Goal: Task Accomplishment & Management: Use online tool/utility

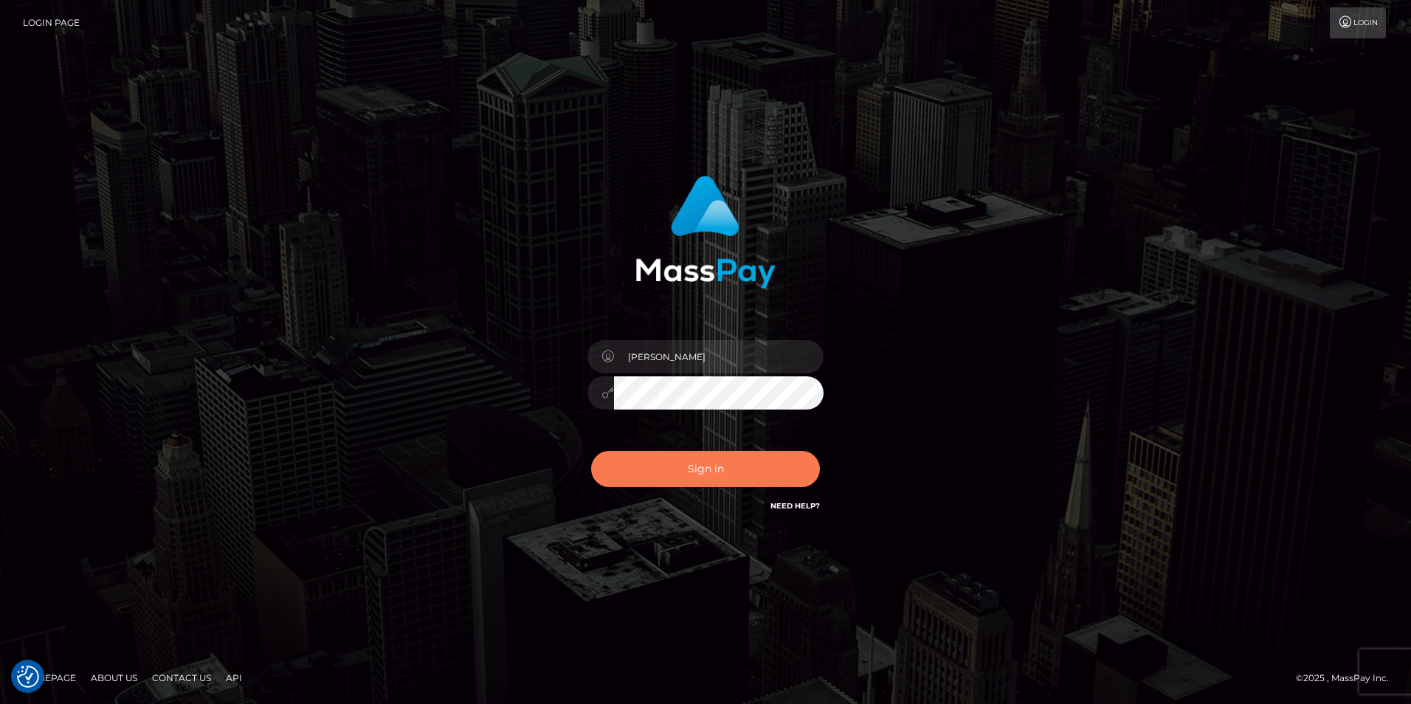
click at [788, 472] on button "Sign in" at bounding box center [705, 469] width 229 height 36
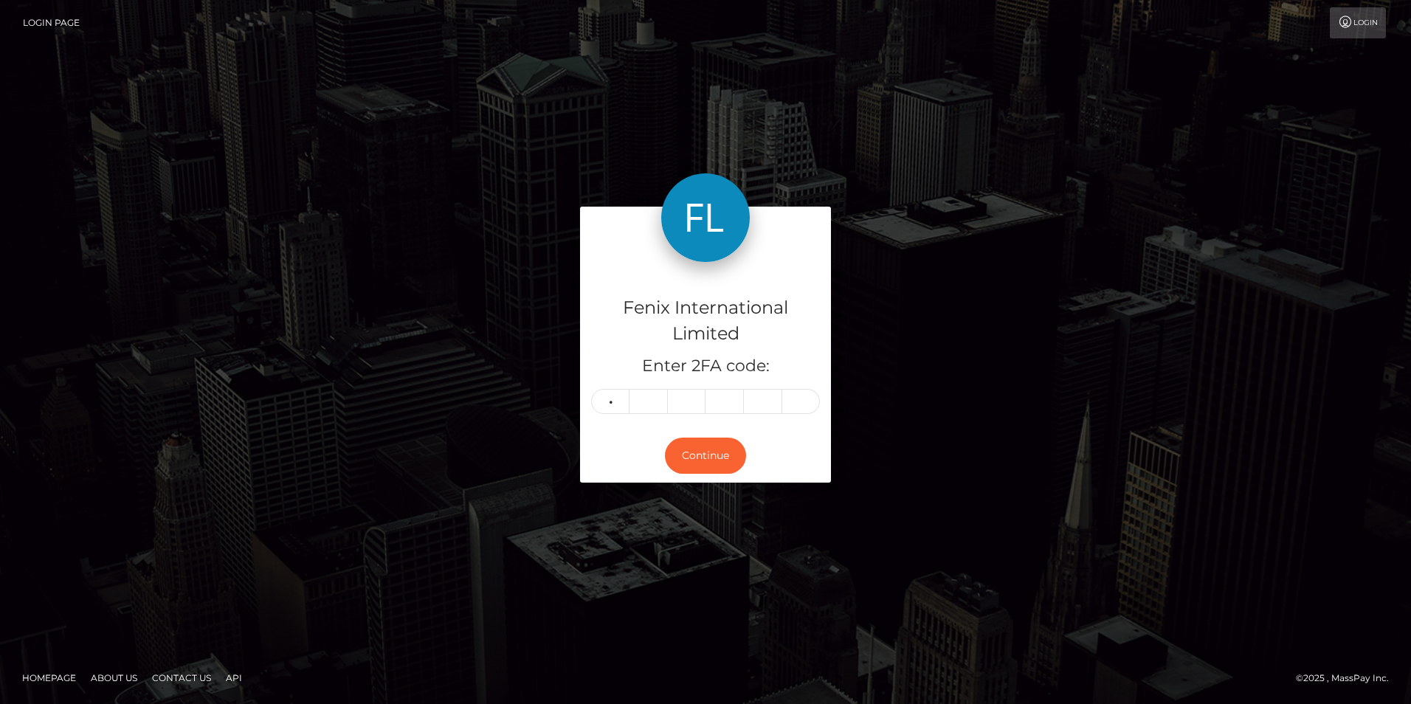
type input "4"
type input "3"
type input "7"
type input "4"
type input "2"
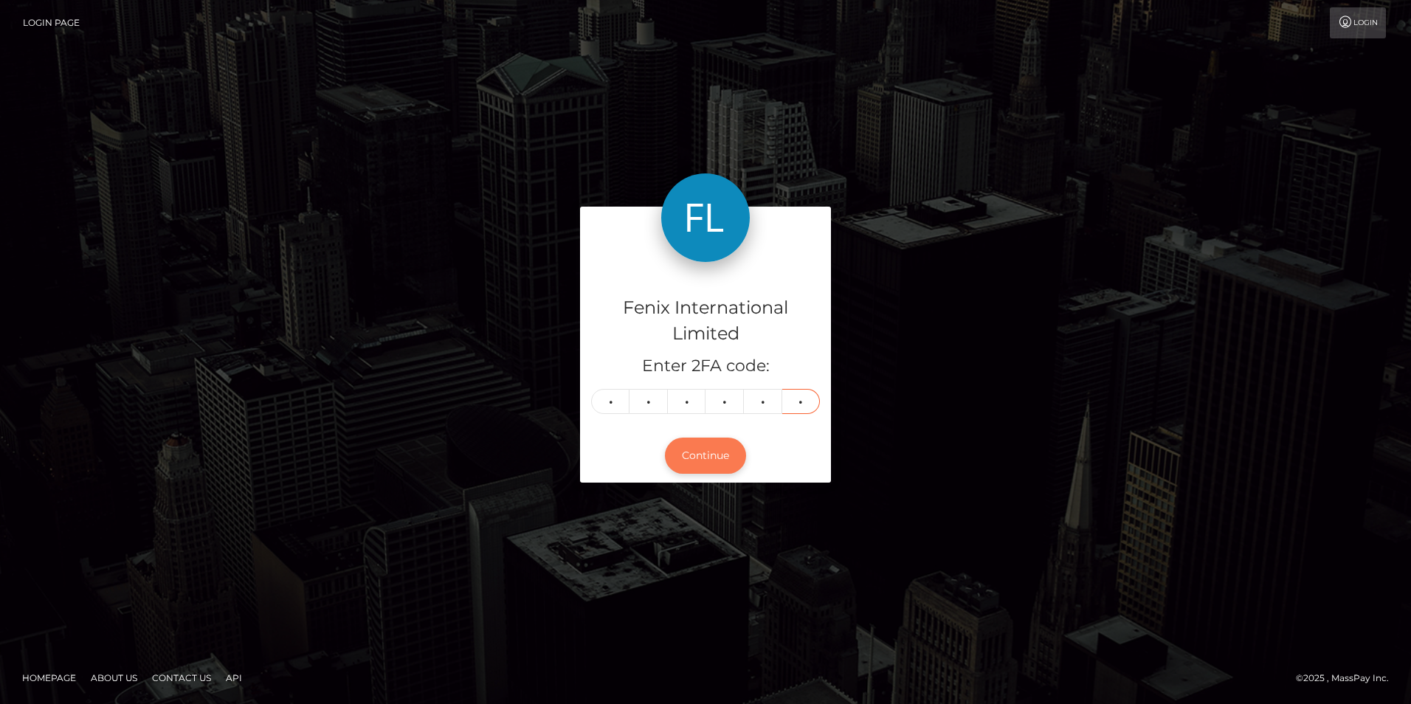
type input "7"
click at [715, 455] on button "Continue" at bounding box center [705, 456] width 81 height 36
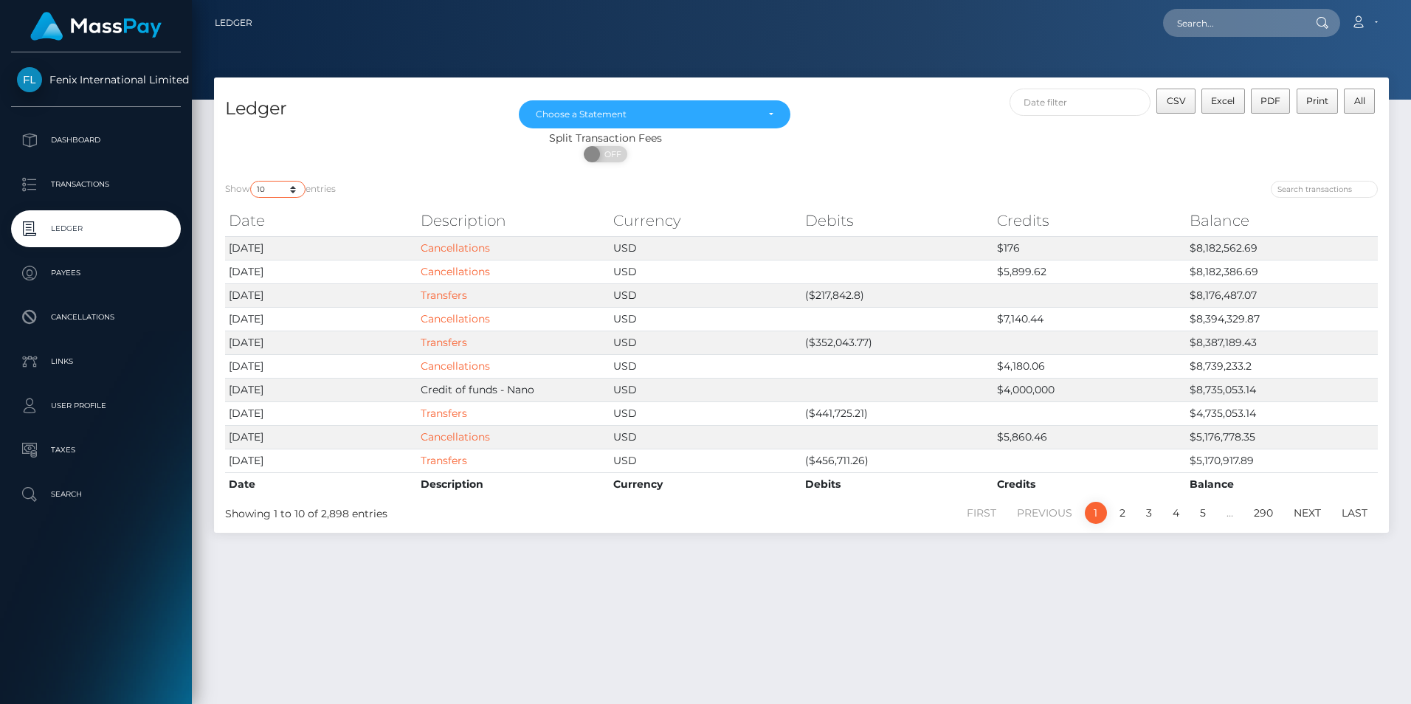
drag, startPoint x: 292, startPoint y: 187, endPoint x: 311, endPoint y: 204, distance: 25.1
click at [292, 187] on select "10 25 50 100 250" at bounding box center [277, 189] width 55 height 17
select select "50"
click at [252, 181] on select "10 25 50 100 250" at bounding box center [277, 189] width 55 height 17
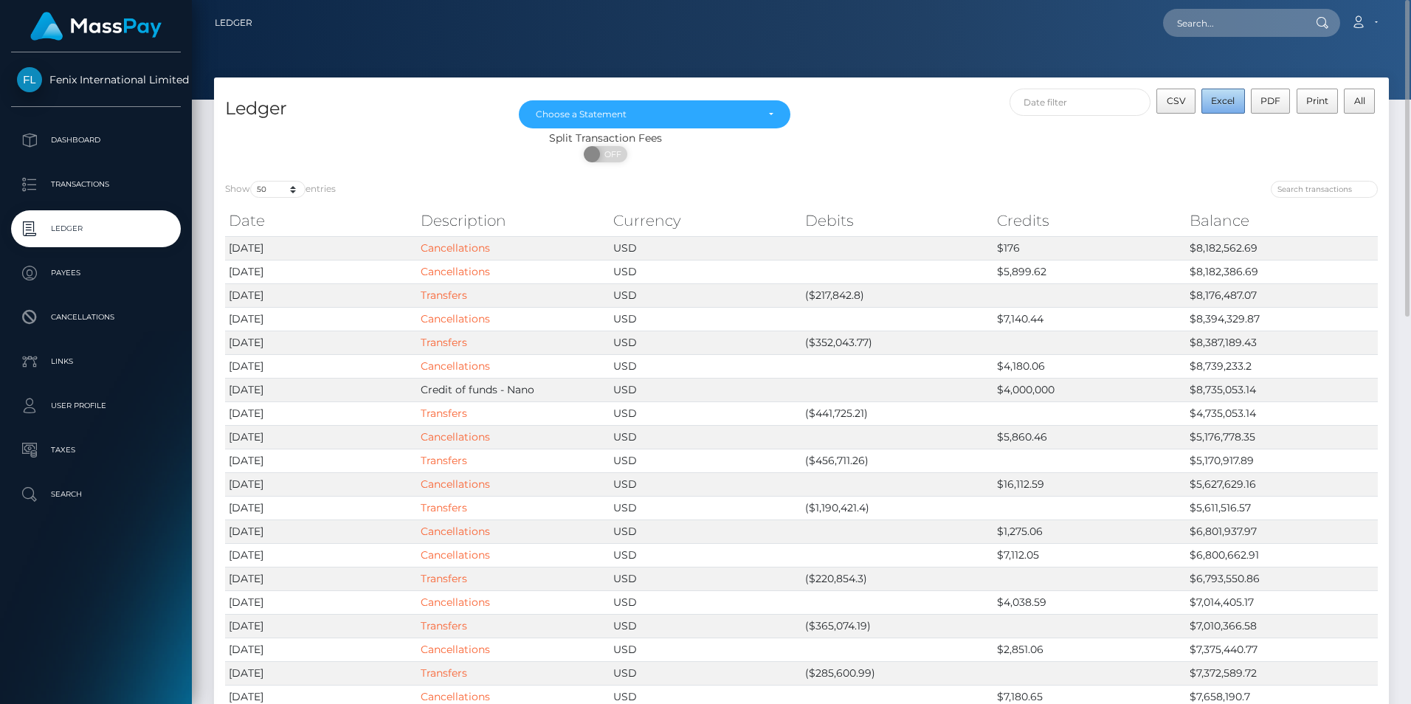
click at [1222, 100] on span "Excel" at bounding box center [1223, 100] width 24 height 11
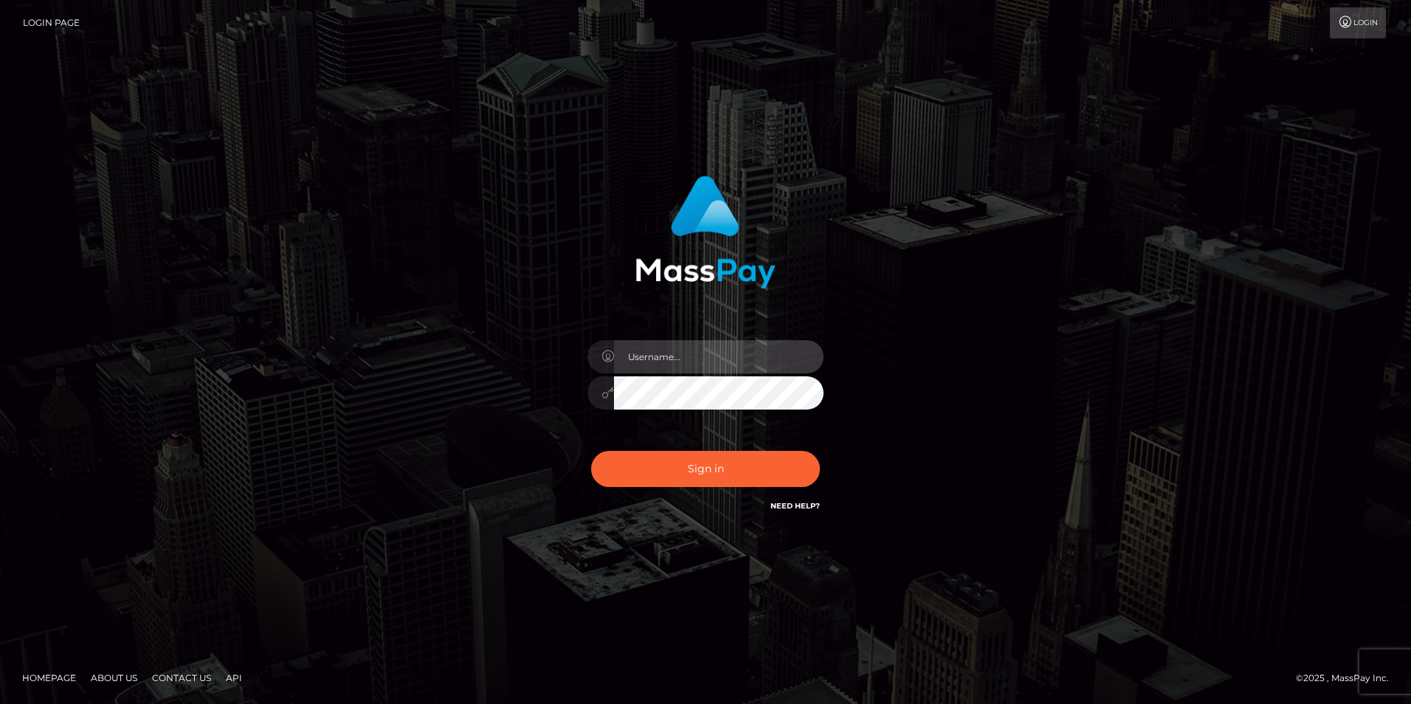
type input "Simone Hayward"
drag, startPoint x: 672, startPoint y: 360, endPoint x: 836, endPoint y: 315, distance: 170.7
click at [672, 360] on input "[PERSON_NAME]" at bounding box center [719, 356] width 210 height 33
click at [1033, 440] on div "Simone Hayward Sign in" at bounding box center [705, 353] width 841 height 376
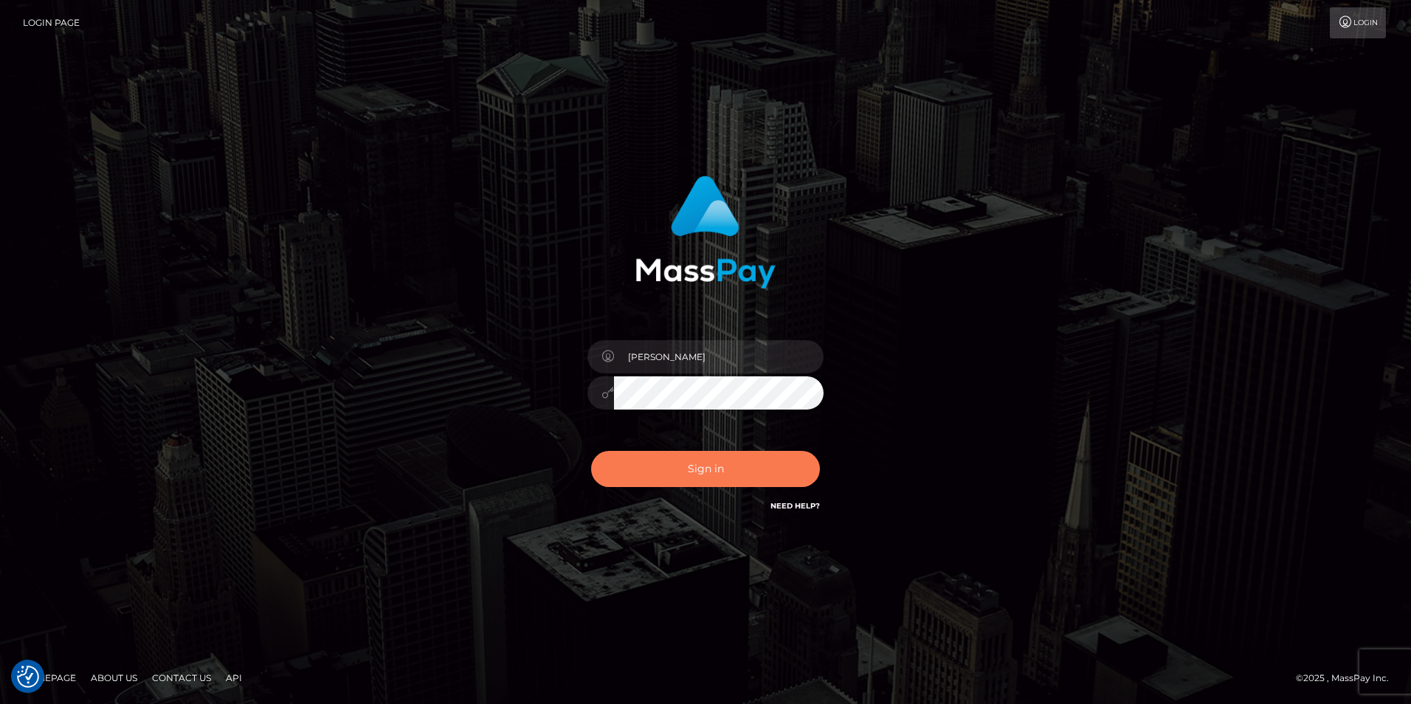
click at [709, 470] on button "Sign in" at bounding box center [705, 469] width 229 height 36
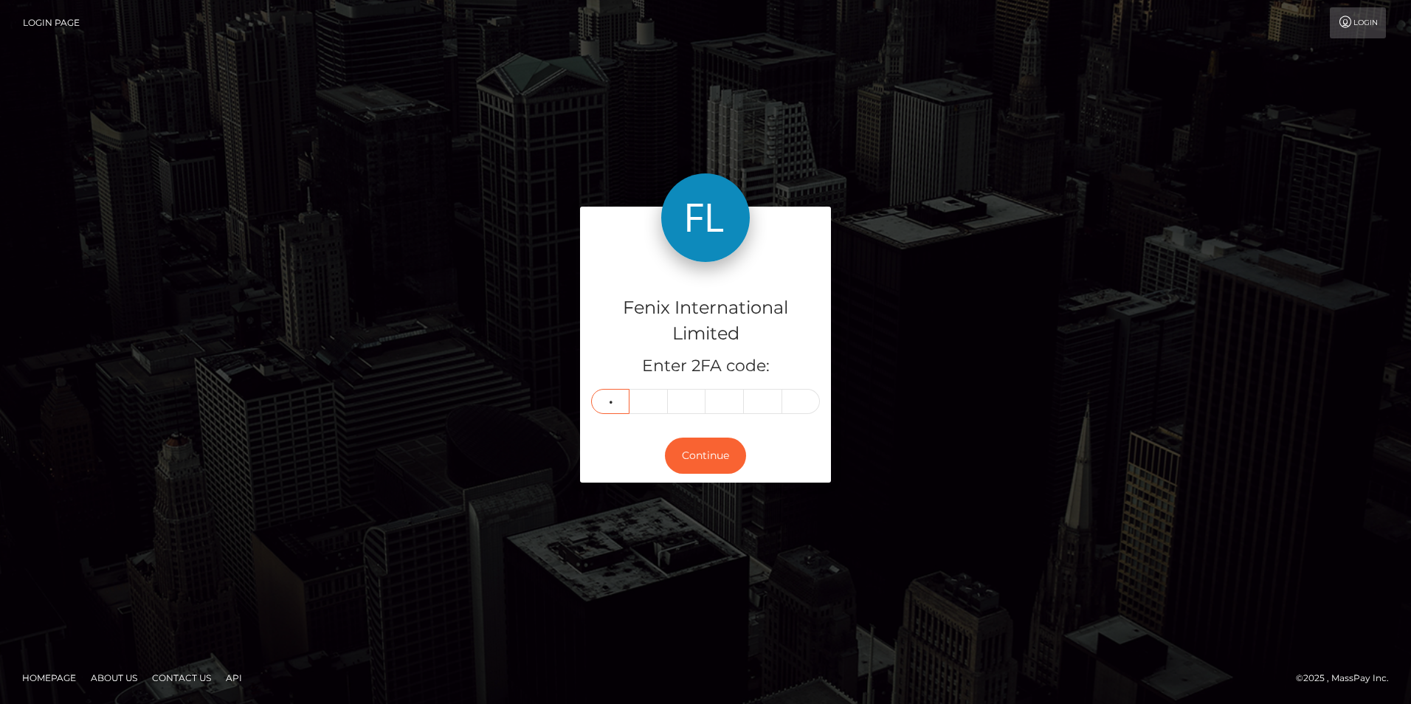
type input "4"
type input "7"
type input "3"
type input "2"
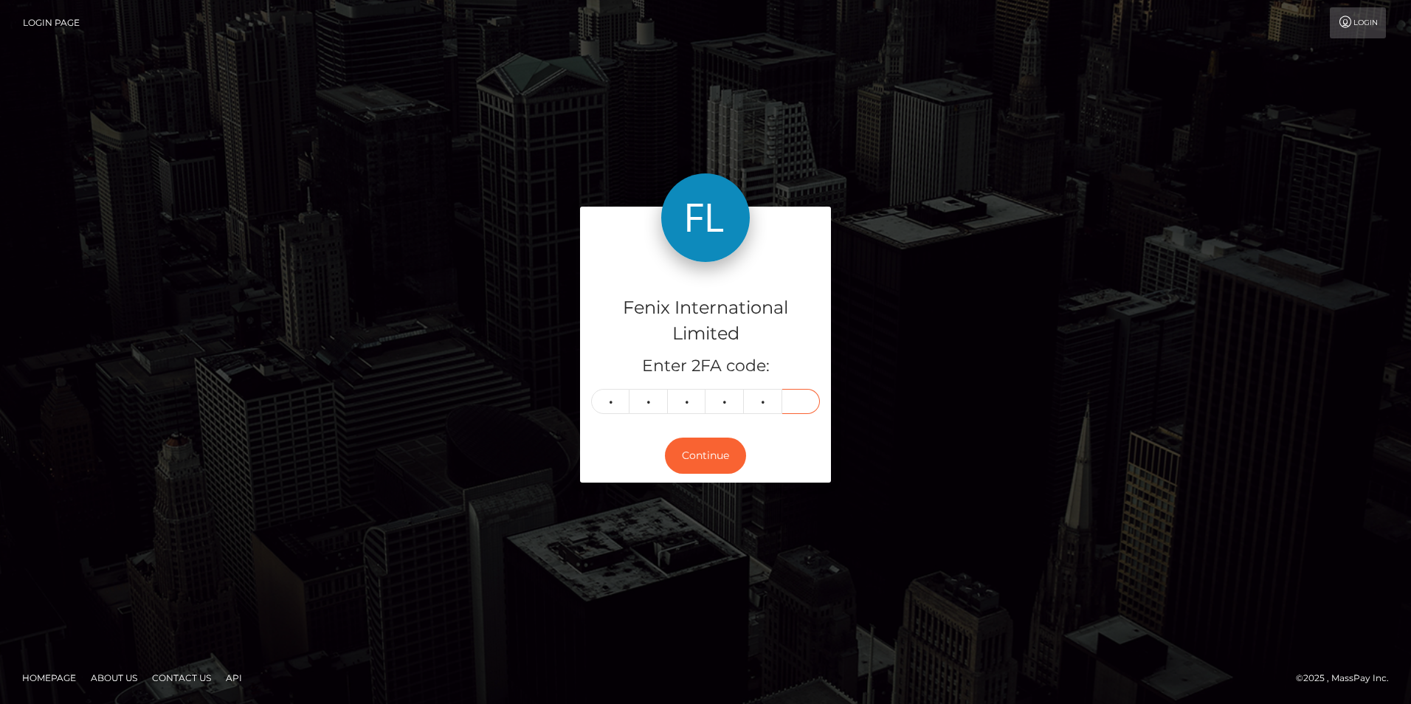
type input "8"
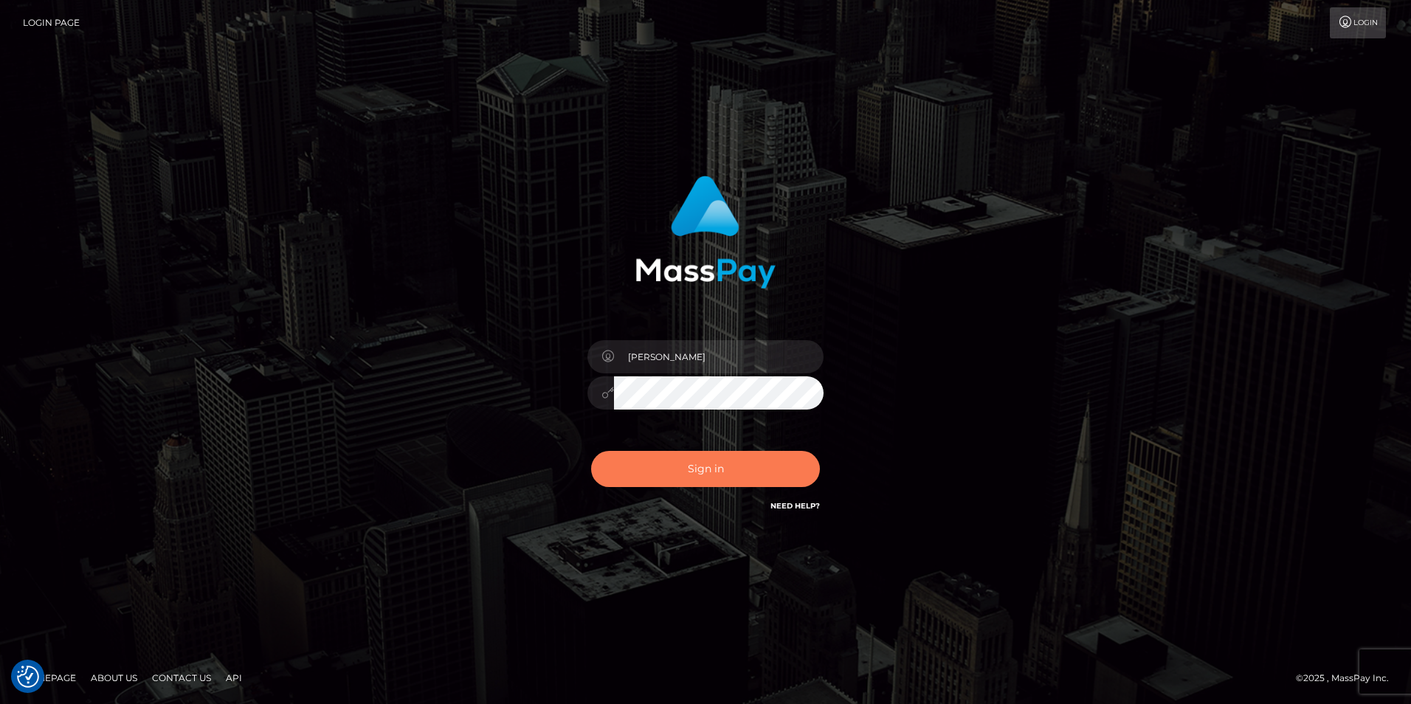
click at [693, 475] on button "Sign in" at bounding box center [705, 469] width 229 height 36
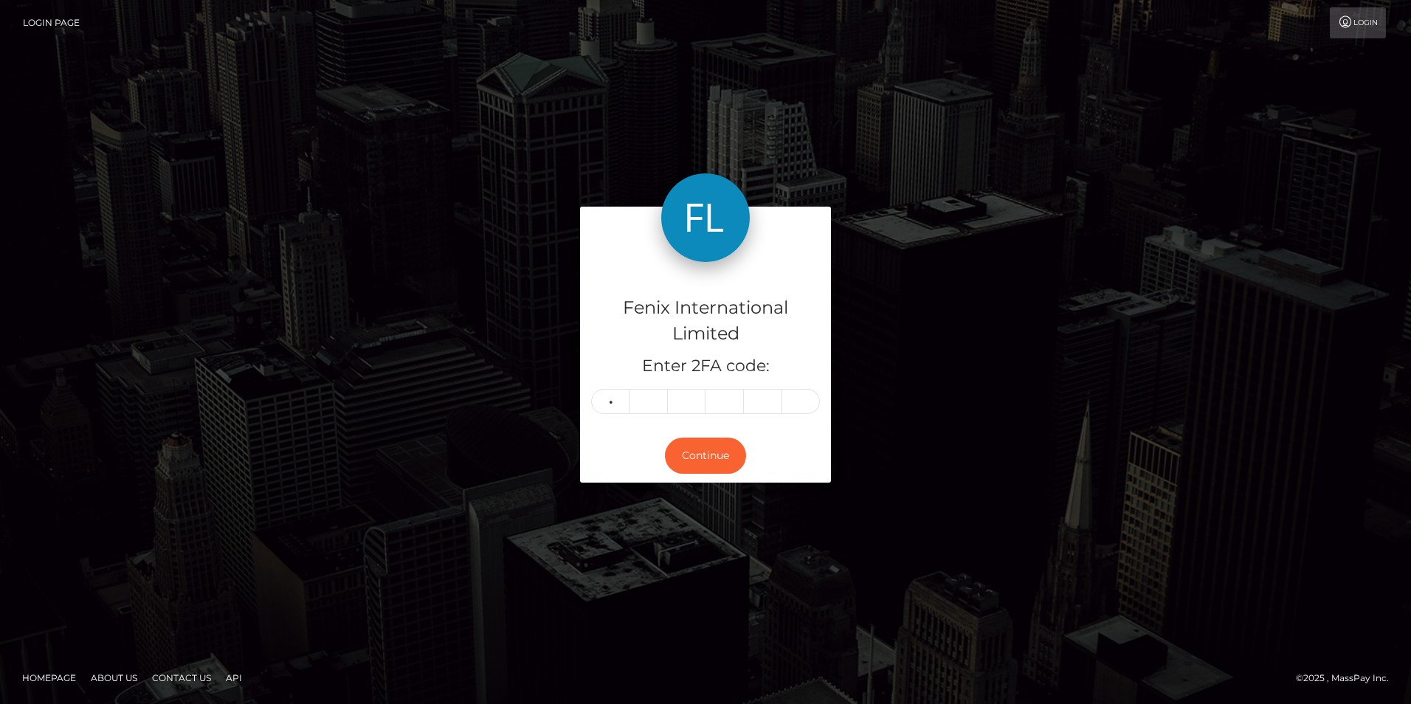
type input "3"
type input "1"
type input "6"
type input "5"
type input "7"
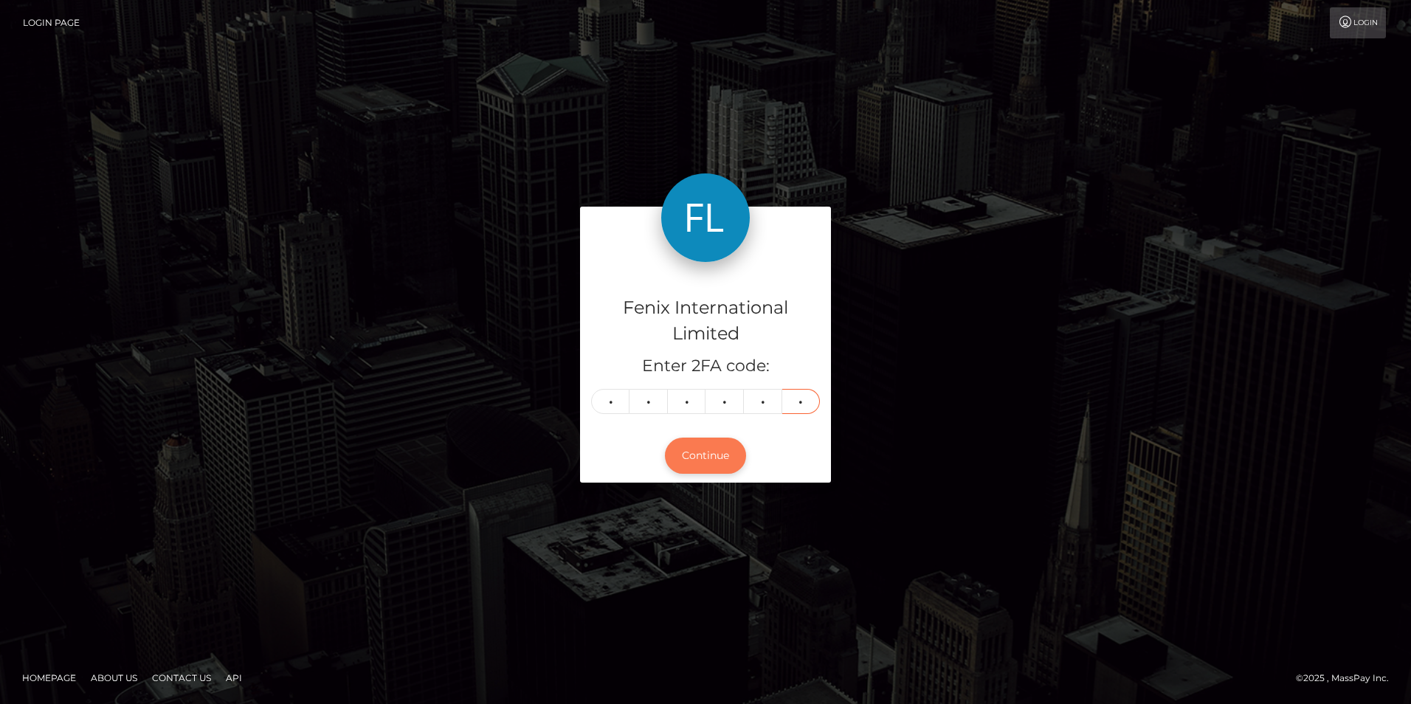
type input "8"
click at [715, 456] on button "Continue" at bounding box center [705, 456] width 81 height 36
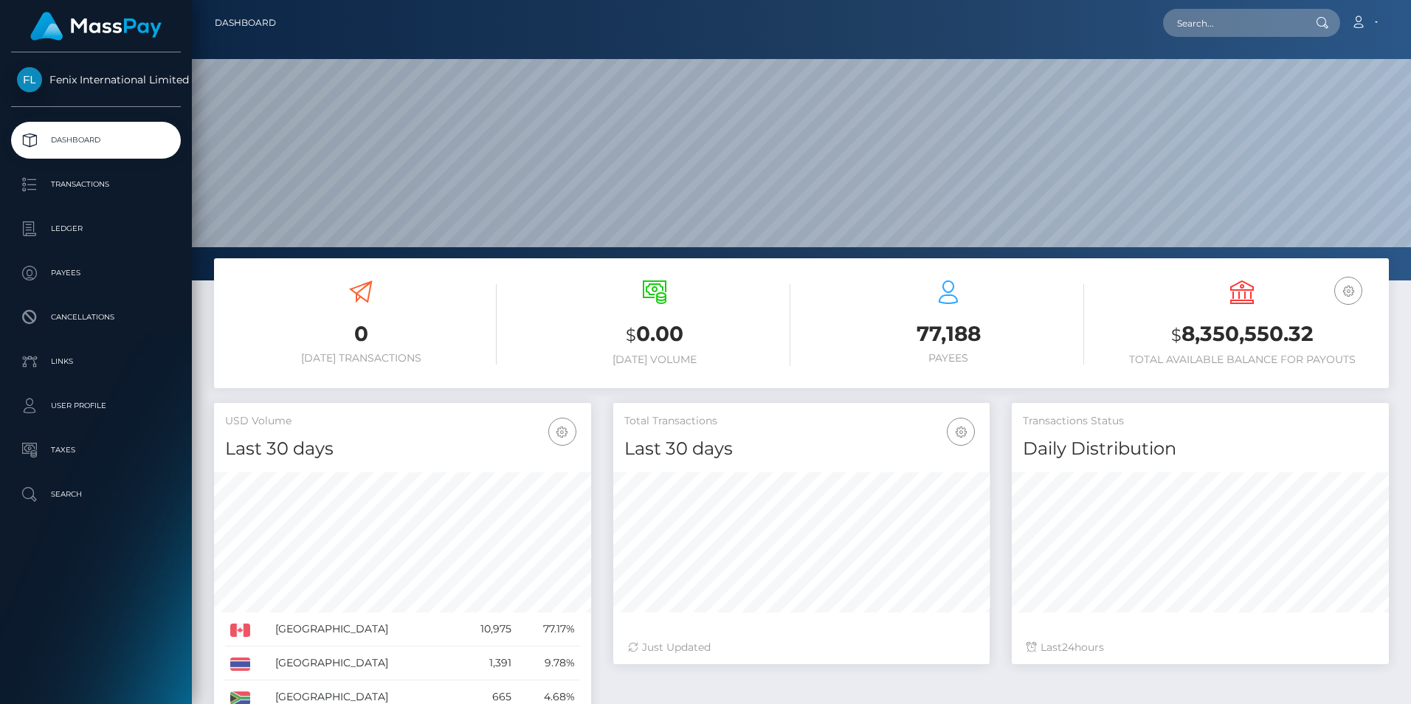
scroll to position [262, 376]
click at [62, 215] on link "Ledger" at bounding box center [96, 228] width 170 height 37
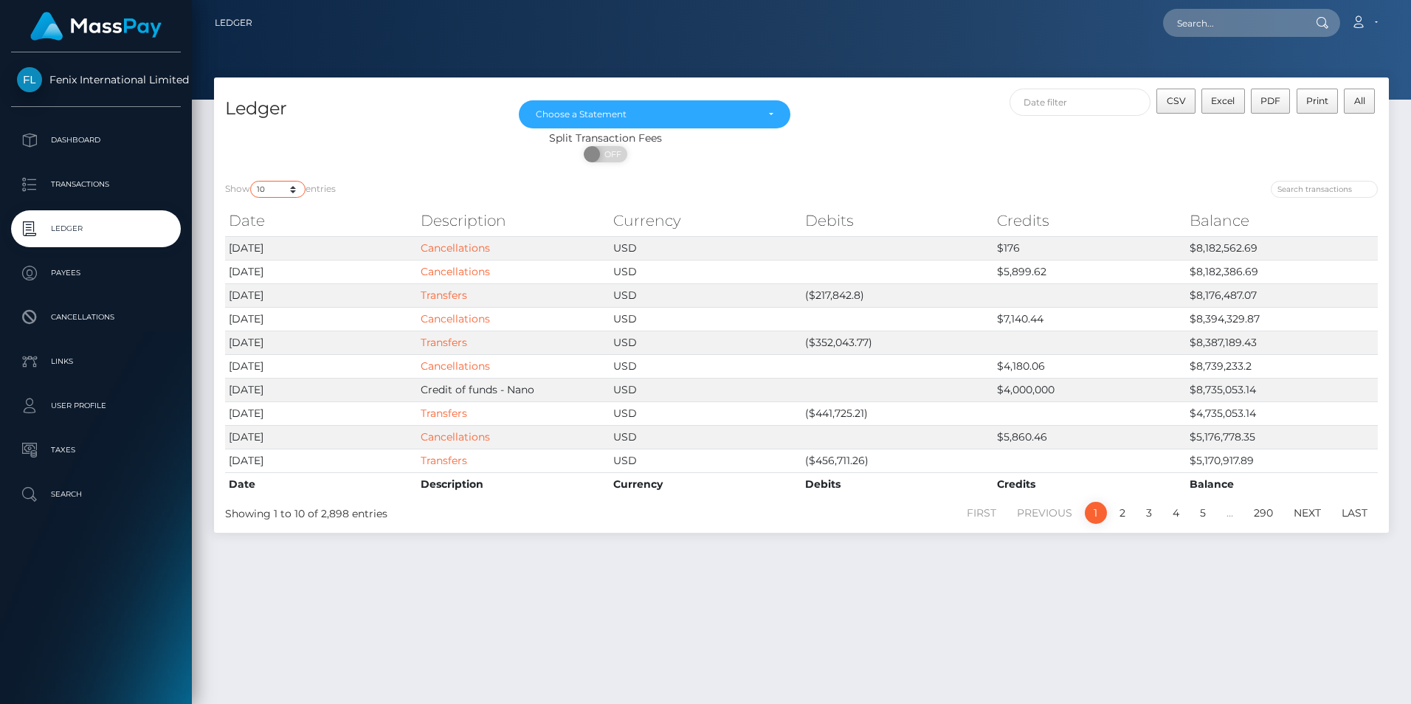
click at [291, 189] on select "10 25 50 100 250" at bounding box center [277, 189] width 55 height 17
select select "50"
click at [252, 181] on select "10 25 50 100 250" at bounding box center [277, 189] width 55 height 17
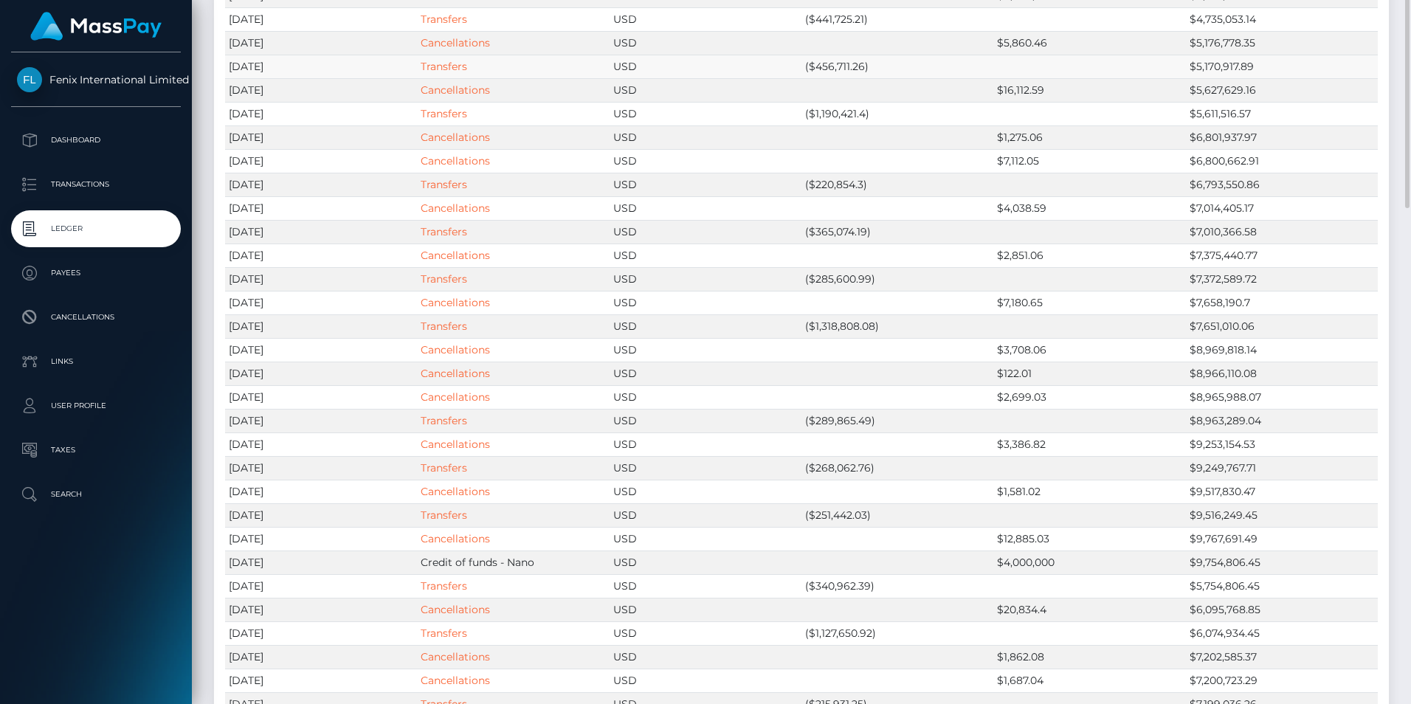
scroll to position [197, 0]
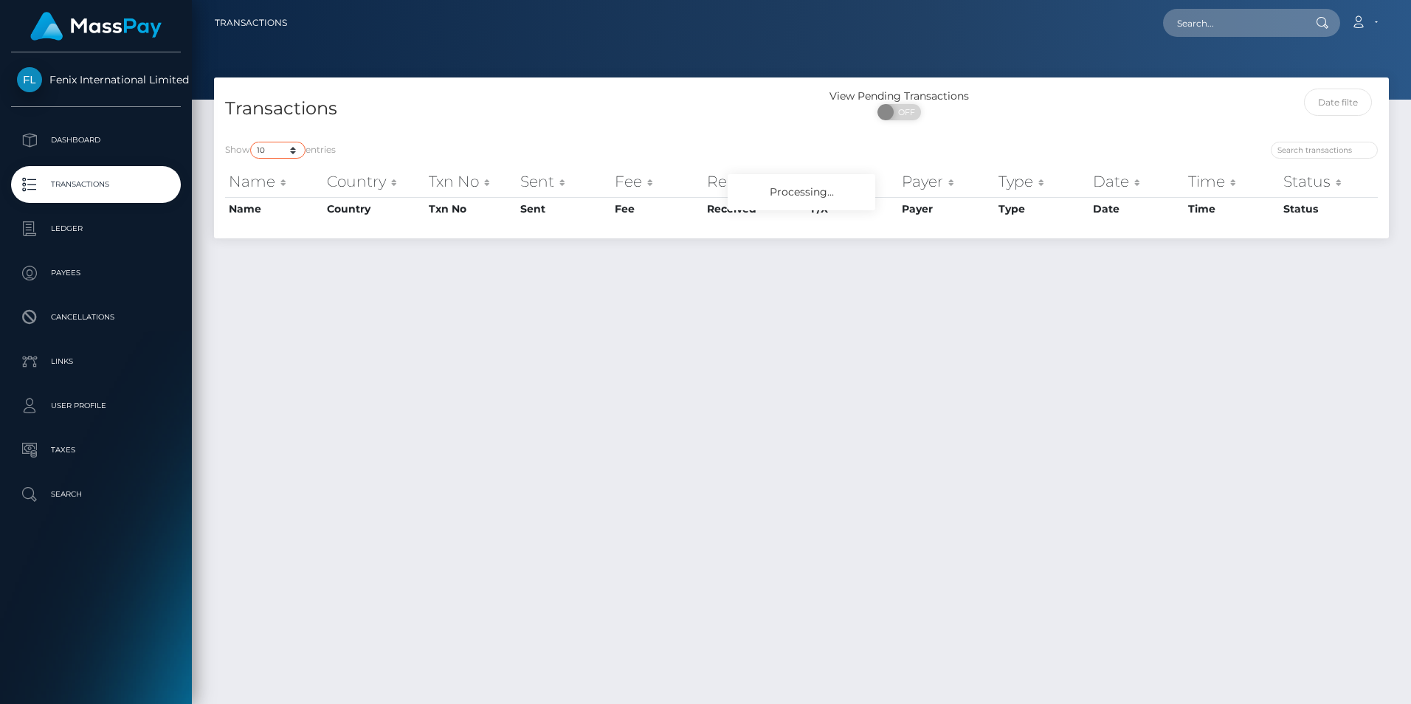
click at [282, 149] on select "10 25 50 100 250 500 1,000 3,500" at bounding box center [277, 150] width 55 height 17
select select "3500"
click at [252, 142] on select "10 25 50 100 250 500 1,000 3,500" at bounding box center [277, 150] width 55 height 17
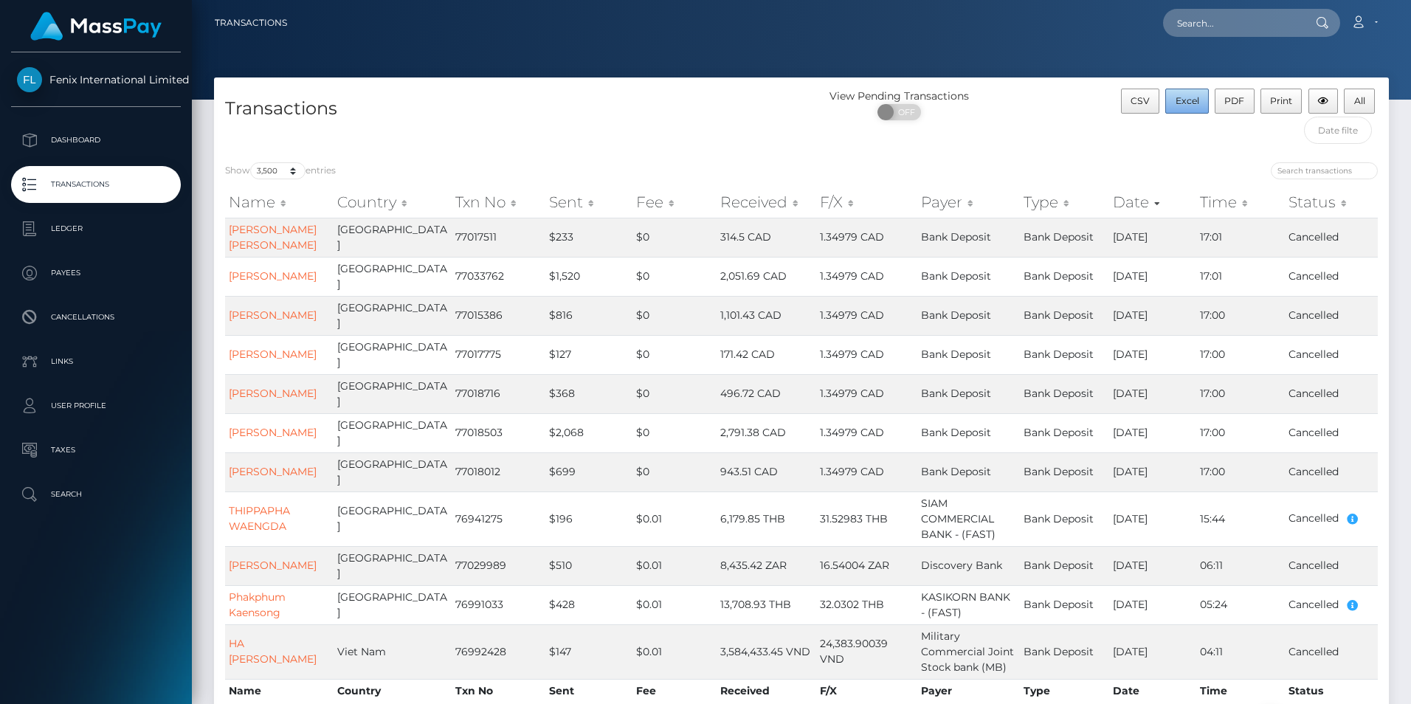
click at [1180, 101] on span "Excel" at bounding box center [1188, 100] width 24 height 11
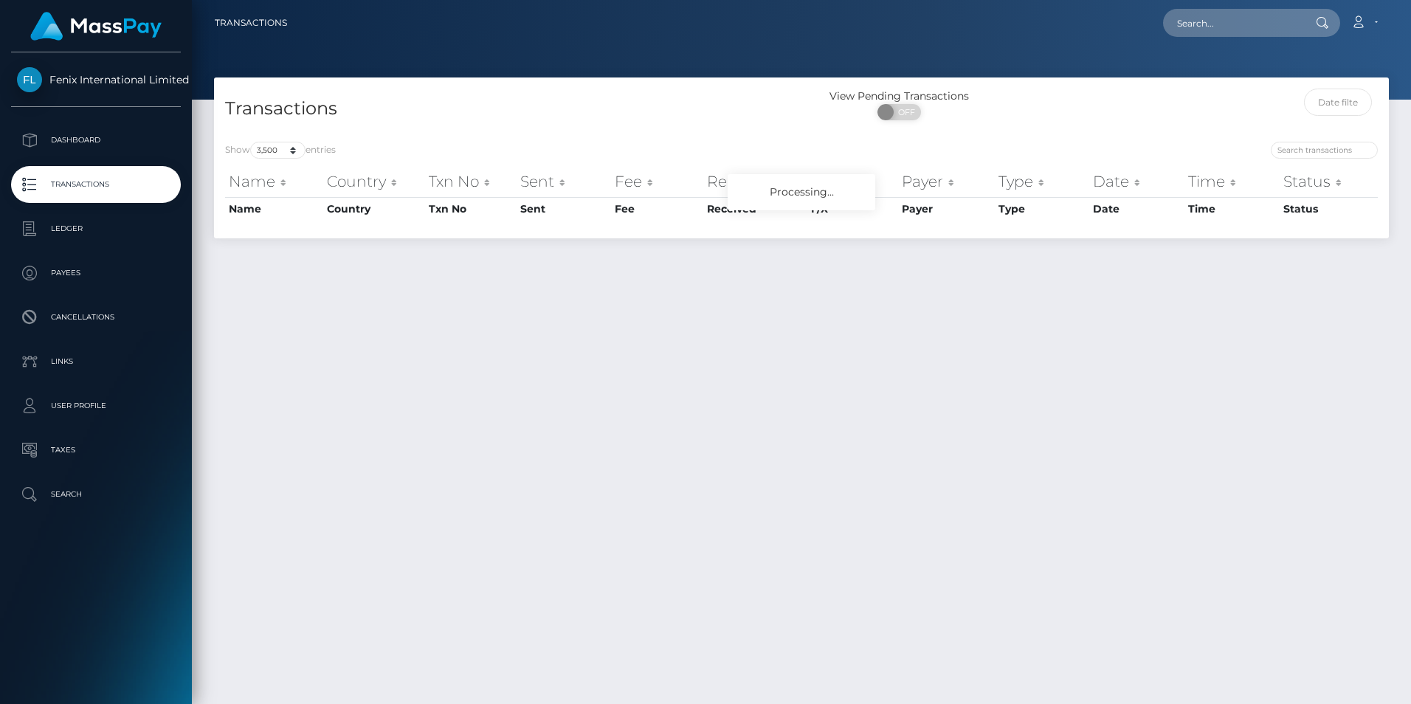
select select "3500"
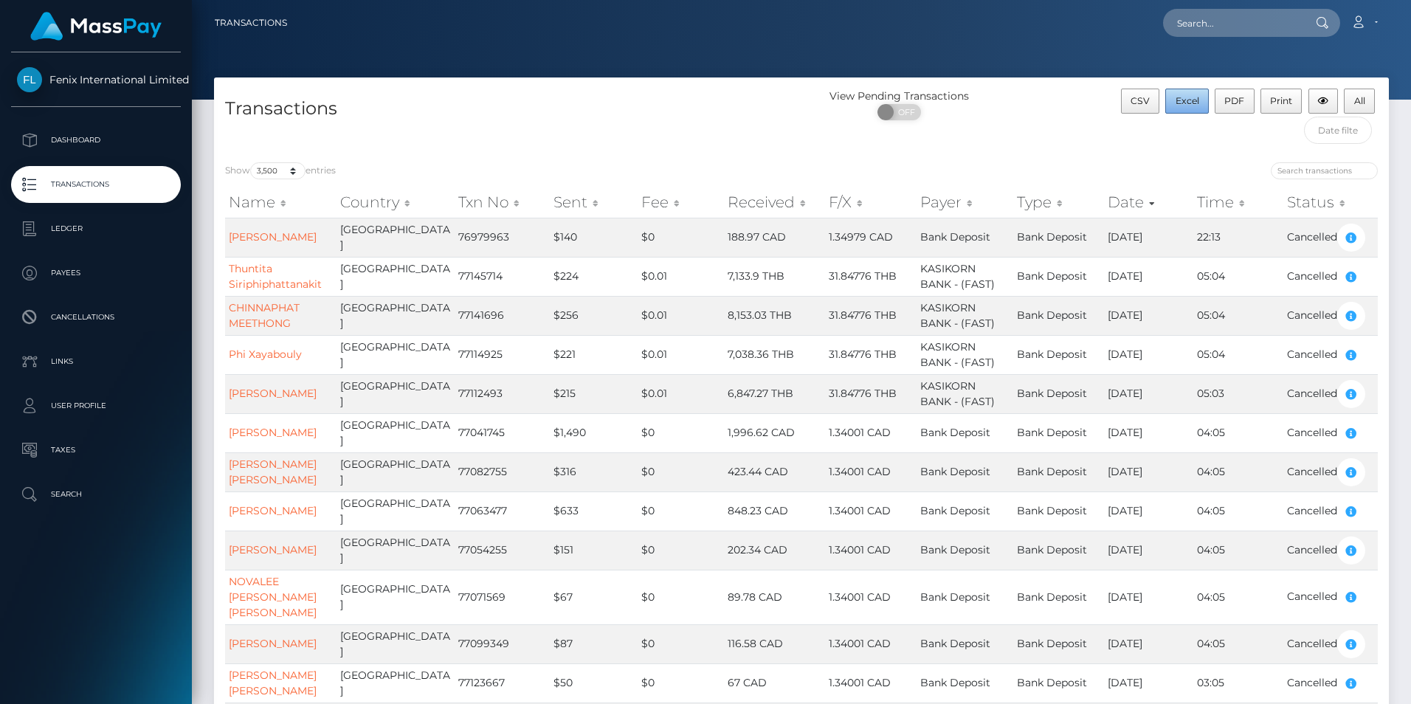
click at [1185, 98] on span "Excel" at bounding box center [1188, 100] width 24 height 11
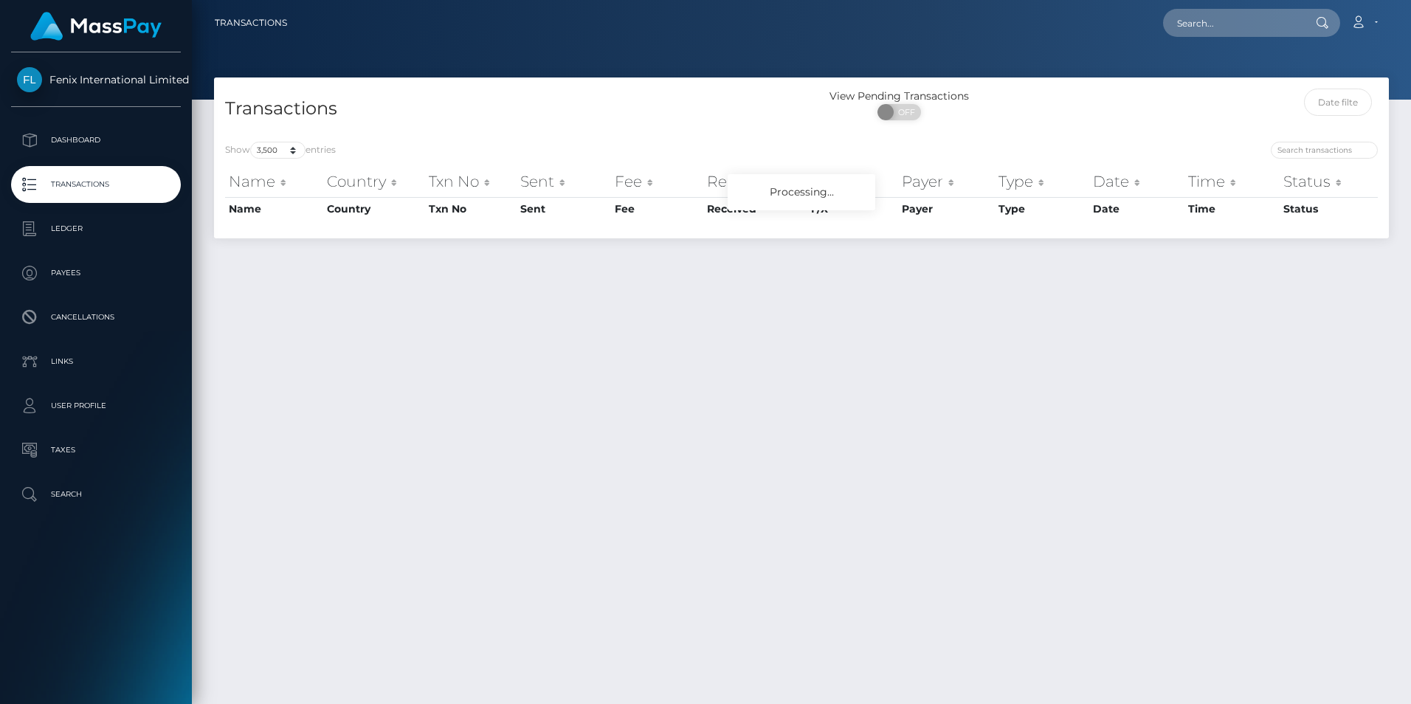
select select "3500"
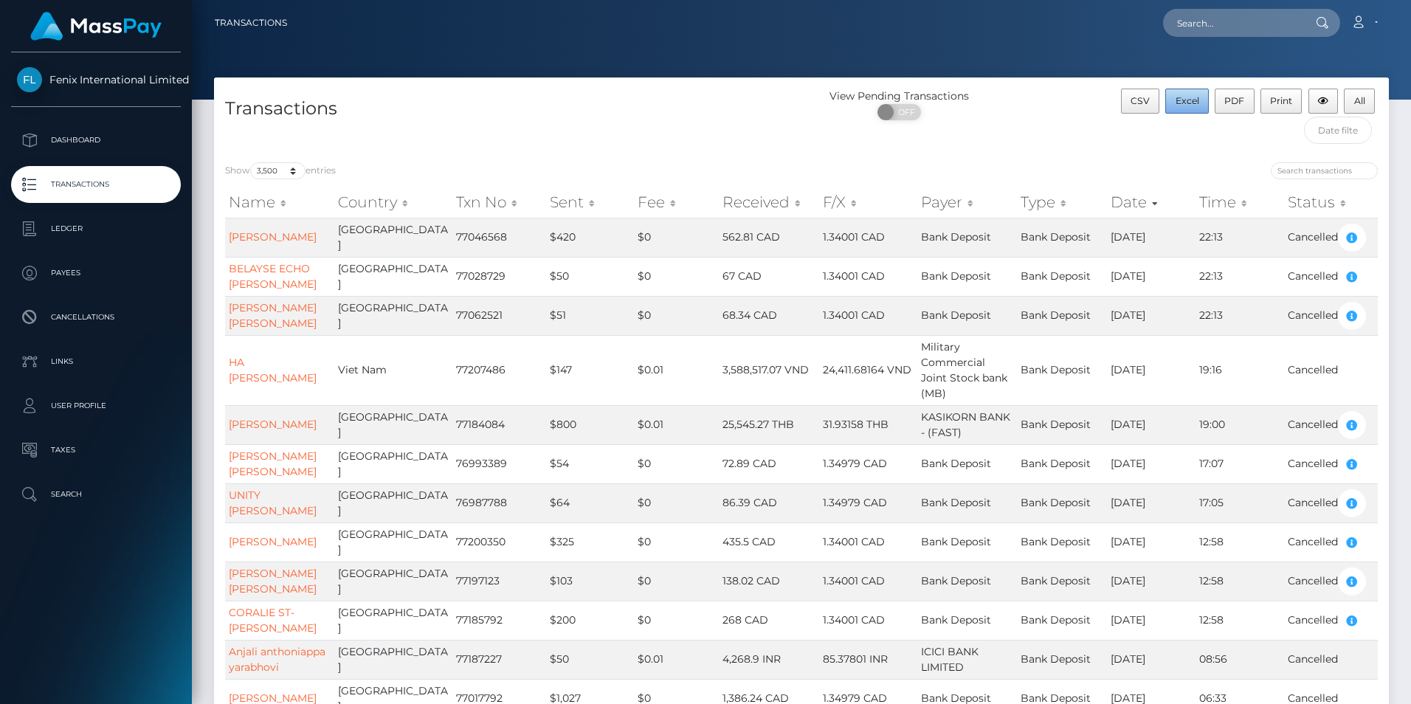
click at [1189, 102] on span "Excel" at bounding box center [1188, 100] width 24 height 11
